Goal: Transaction & Acquisition: Book appointment/travel/reservation

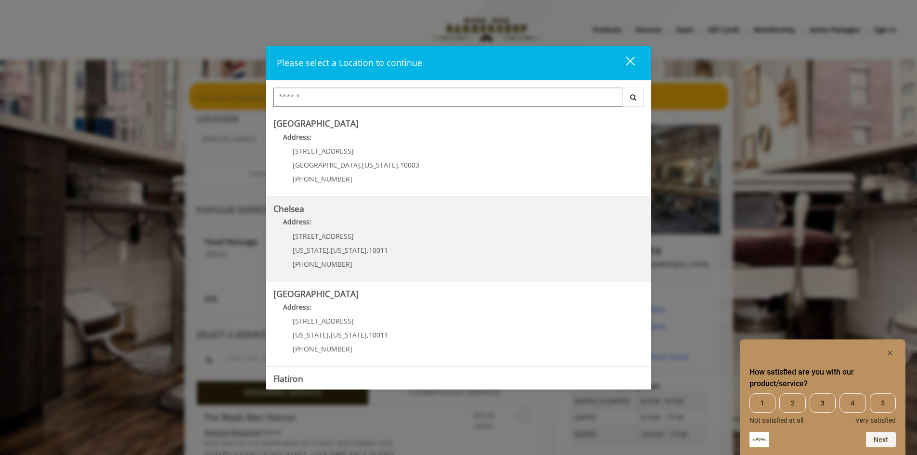
scroll to position [152, 0]
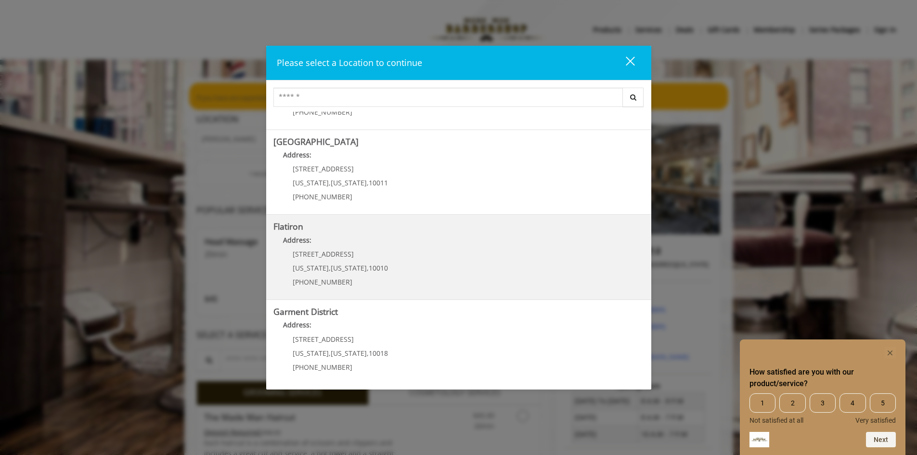
click at [390, 270] on "Flatiron Address: 10 E 23rd St New York , New York , 10010 (917) 475-1765" at bounding box center [458, 257] width 371 height 70
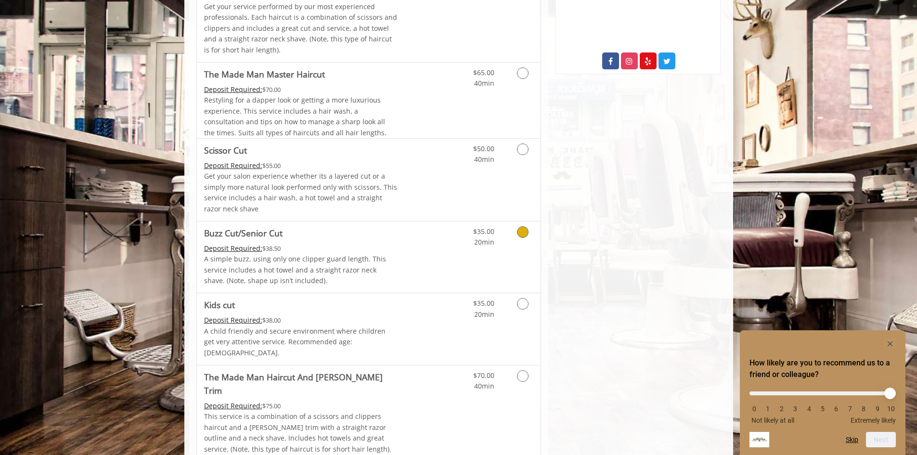
scroll to position [433, 0]
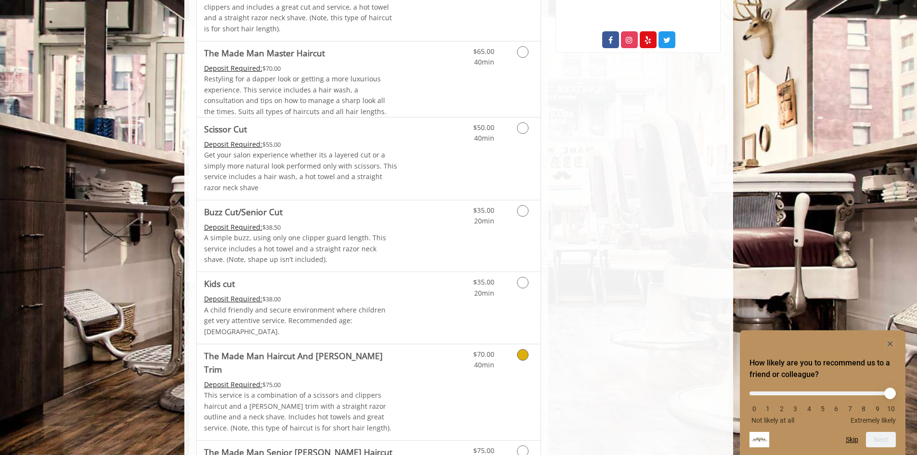
click at [403, 351] on link "Discounted Price" at bounding box center [425, 392] width 57 height 96
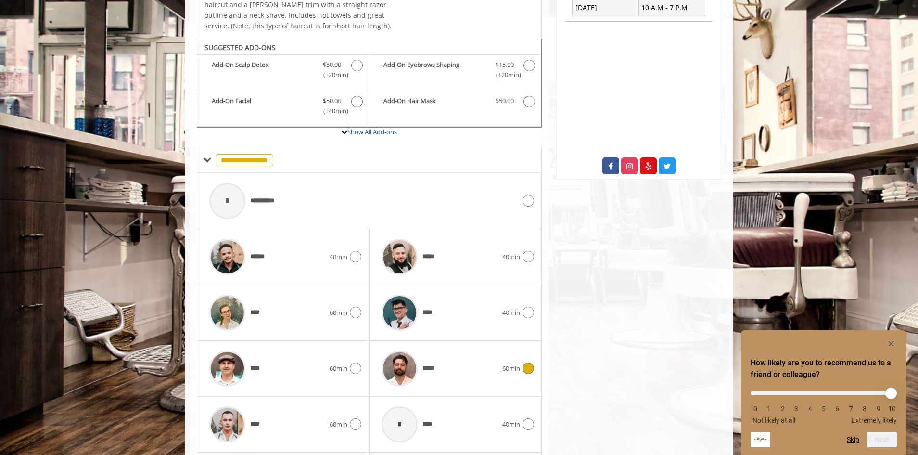
scroll to position [332, 0]
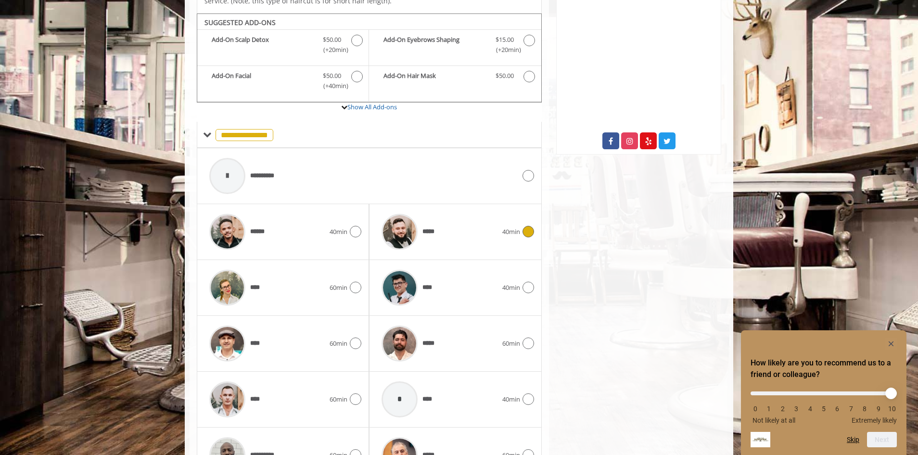
click at [524, 230] on div "***** 40min" at bounding box center [455, 232] width 157 height 46
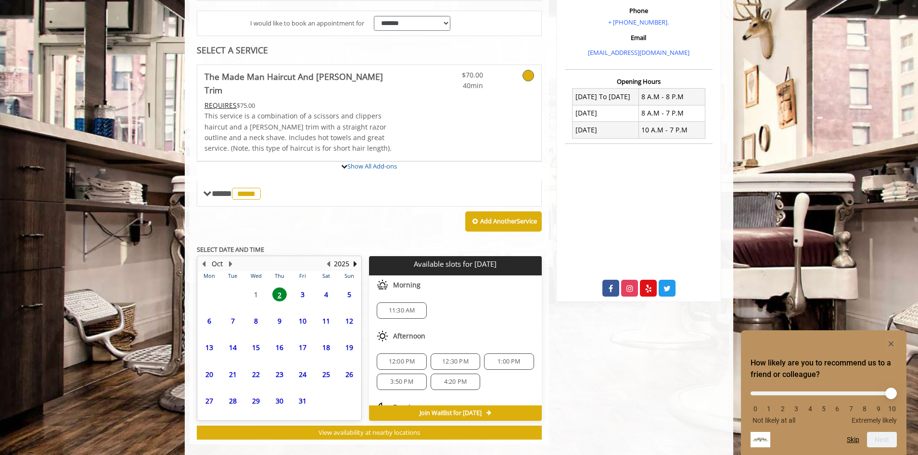
scroll to position [273, 0]
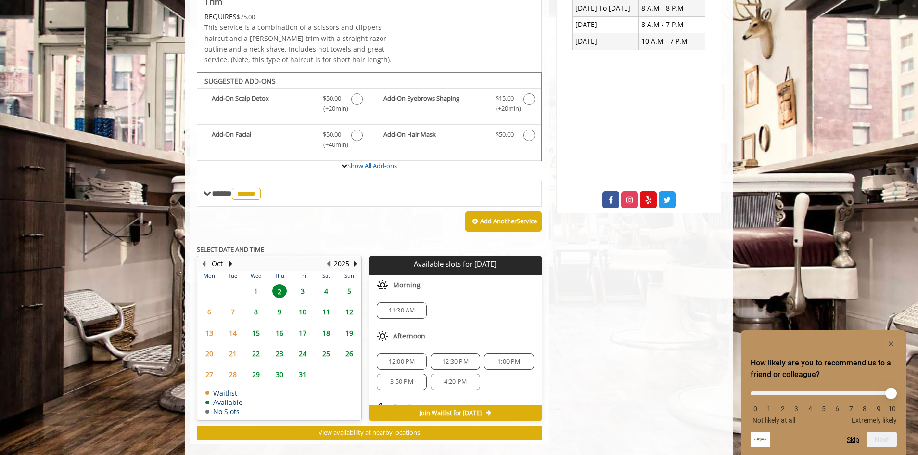
click at [351, 284] on span "5" at bounding box center [349, 291] width 14 height 14
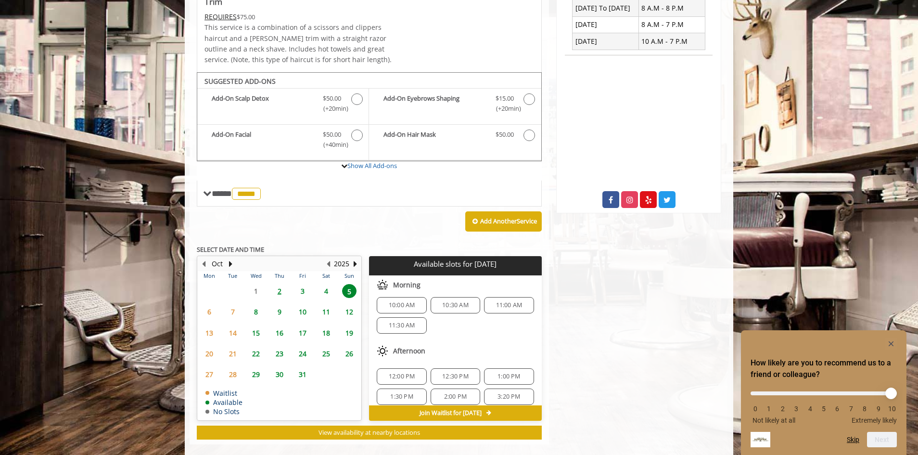
scroll to position [0, 0]
click at [402, 327] on span "11:30 AM" at bounding box center [402, 331] width 26 height 8
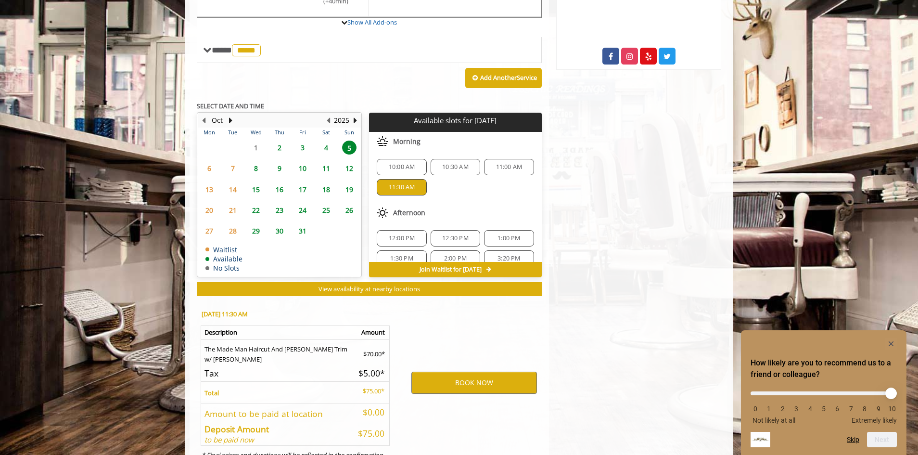
scroll to position [447, 0]
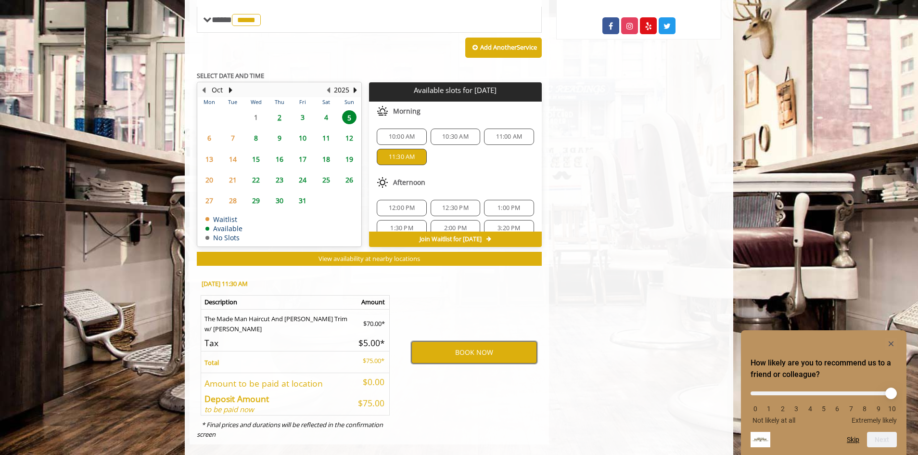
click at [453, 341] on button "BOOK NOW" at bounding box center [474, 352] width 126 height 22
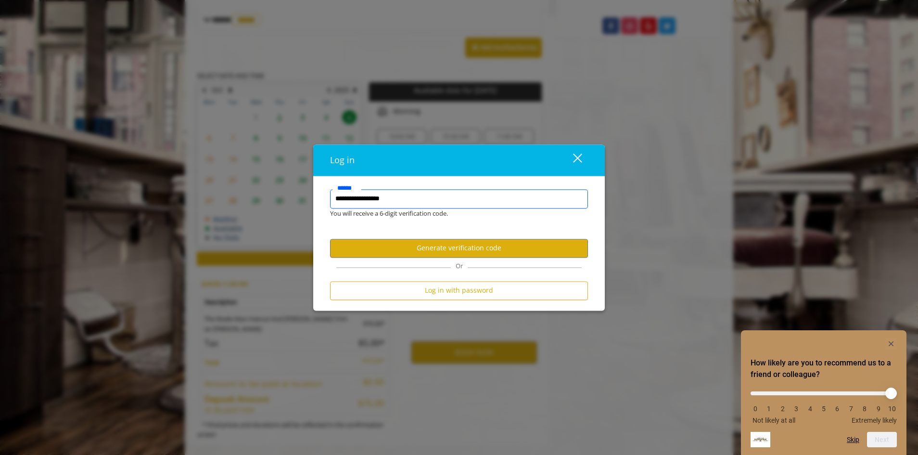
type input "**********"
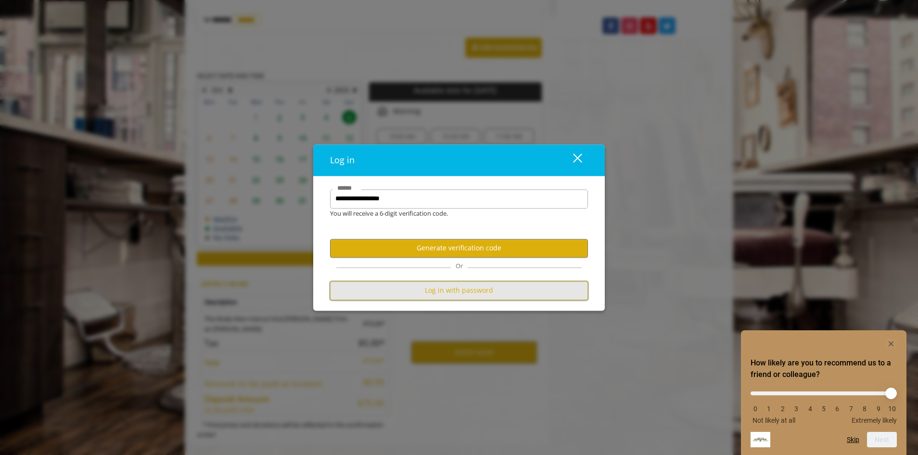
click at [422, 291] on button "Log in with password" at bounding box center [459, 290] width 258 height 19
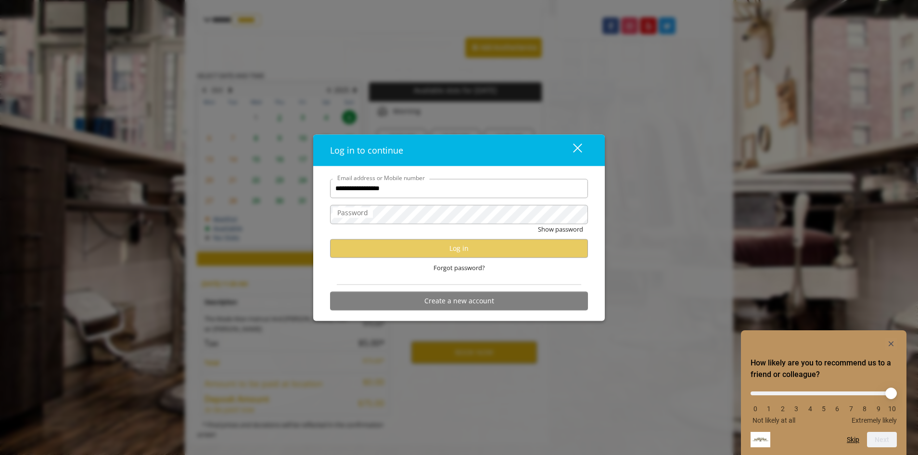
type input "**********"
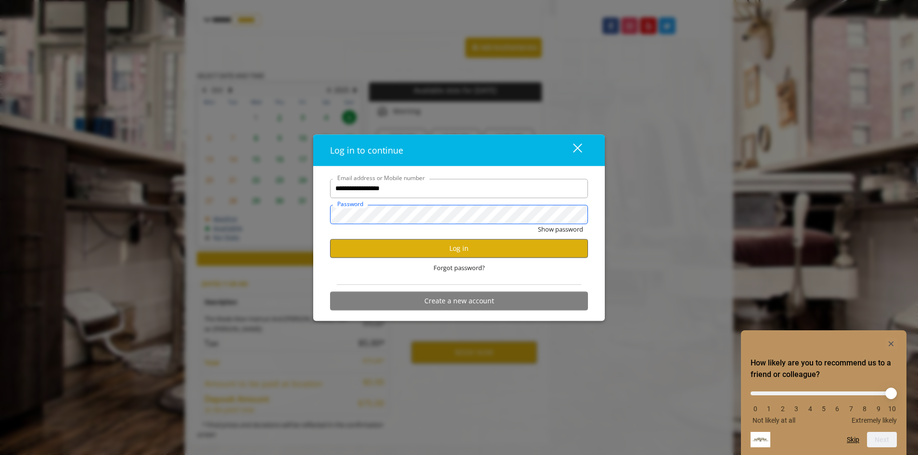
click at [538, 224] on button "Show password" at bounding box center [560, 229] width 45 height 10
click at [446, 247] on button "Log in" at bounding box center [459, 248] width 258 height 19
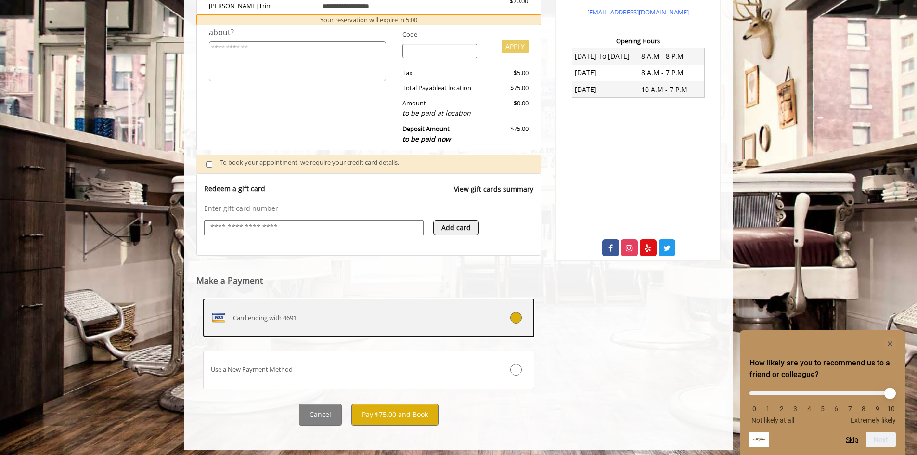
scroll to position [230, 0]
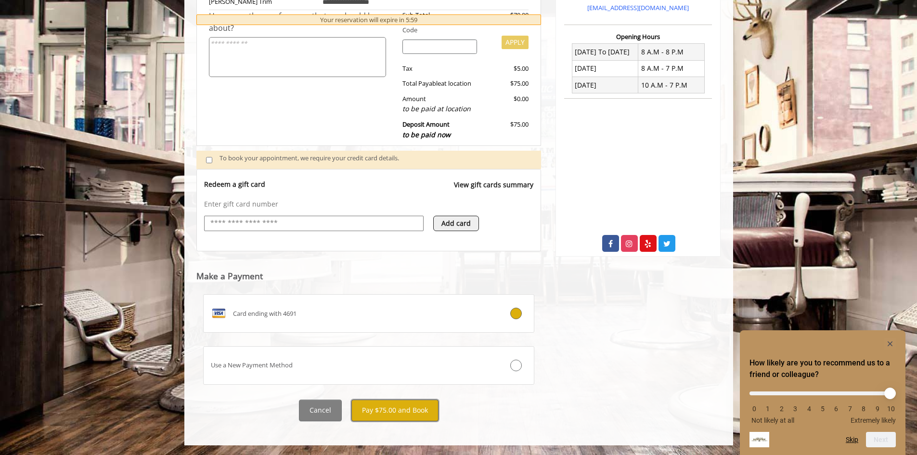
click at [414, 414] on button "Pay $75.00 and Book" at bounding box center [394, 410] width 87 height 22
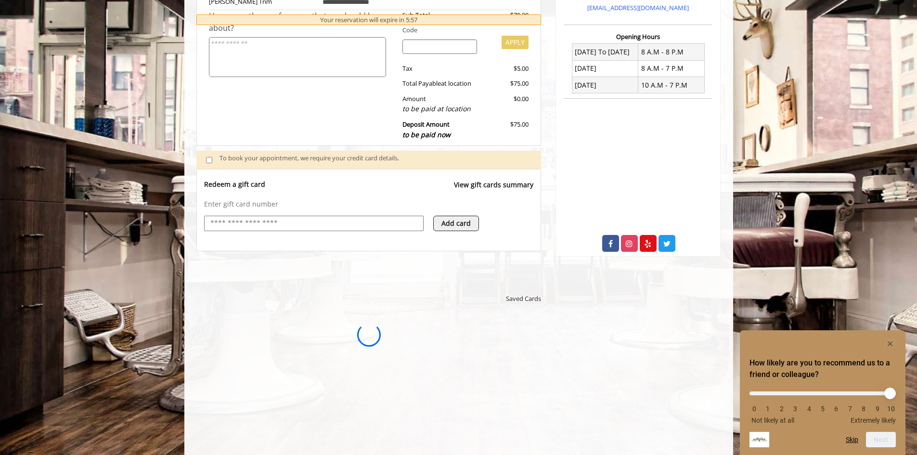
scroll to position [0, 0]
